Goal: Task Accomplishment & Management: Use online tool/utility

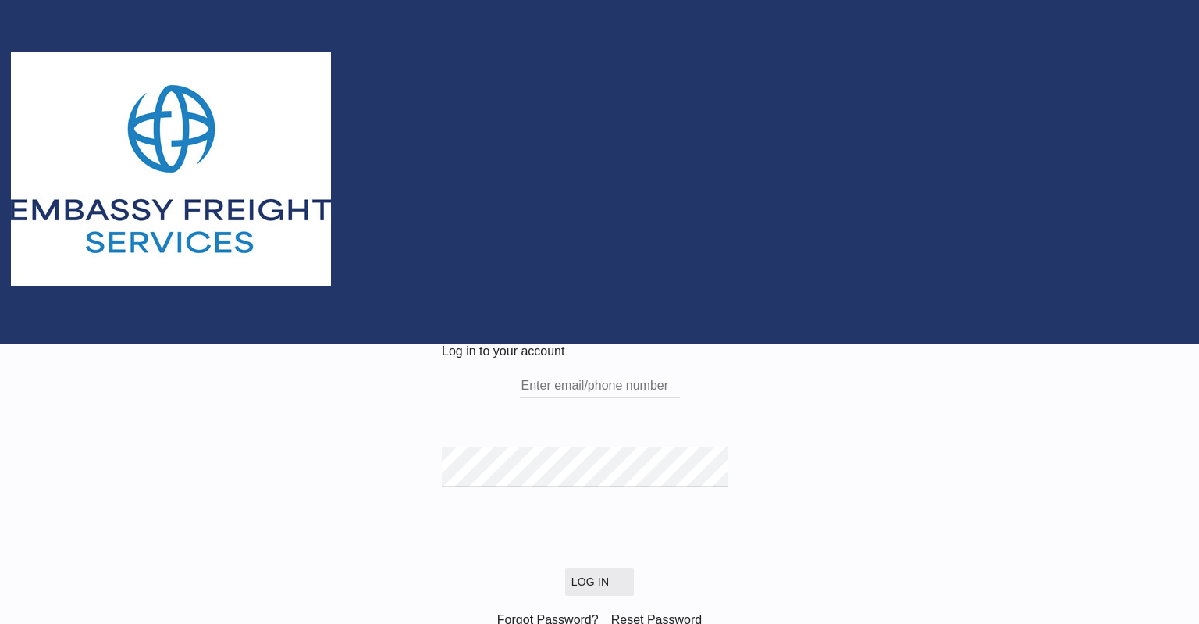
type input "Tijs@embassy-freight.be"
click at [588, 567] on button "Log In" at bounding box center [599, 581] width 69 height 28
